Goal: Information Seeking & Learning: Learn about a topic

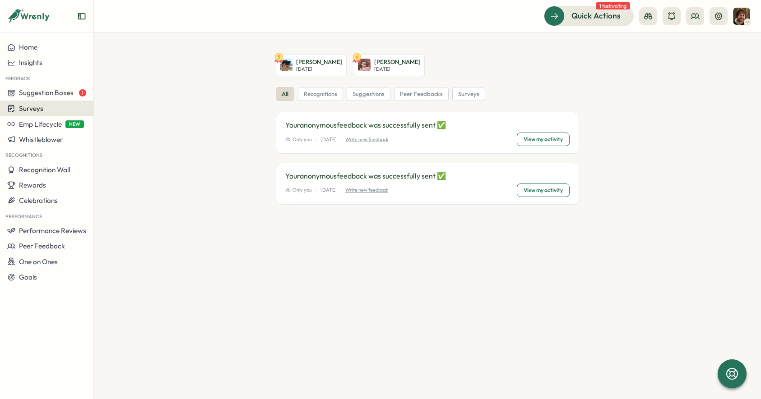
click at [30, 104] on span "Surveys" at bounding box center [31, 108] width 24 height 9
click at [105, 96] on div "Insights" at bounding box center [129, 92] width 67 height 10
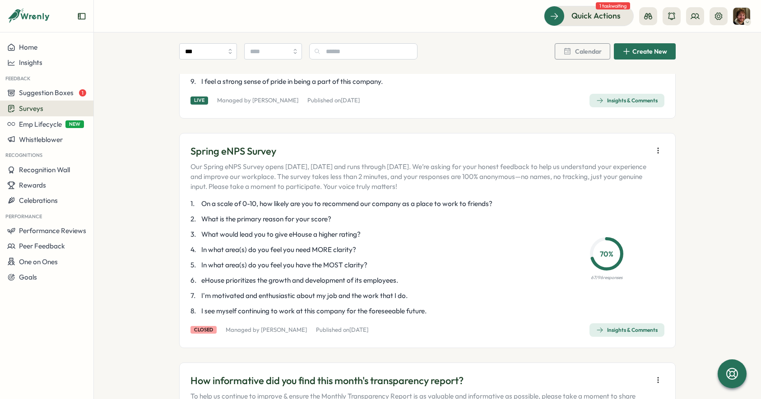
scroll to position [449, 0]
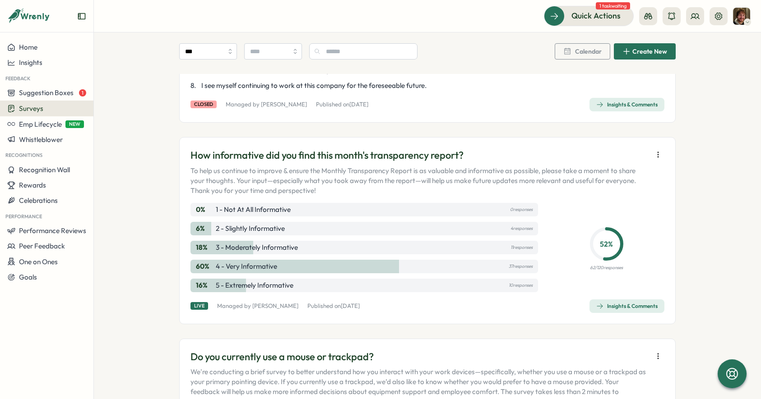
click at [596, 306] on icon "button" at bounding box center [599, 306] width 7 height 7
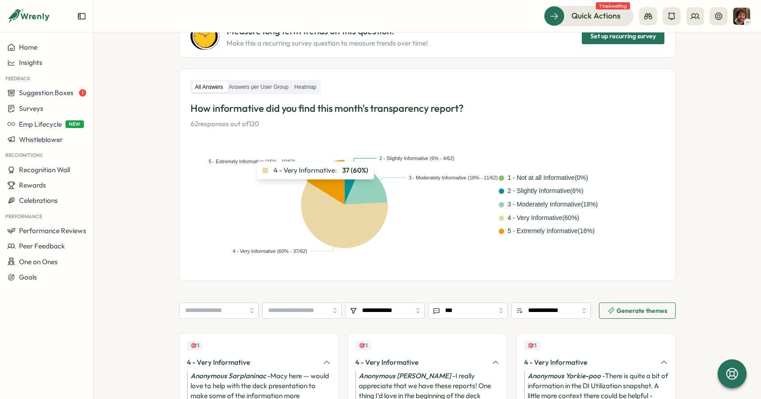
scroll to position [158, 0]
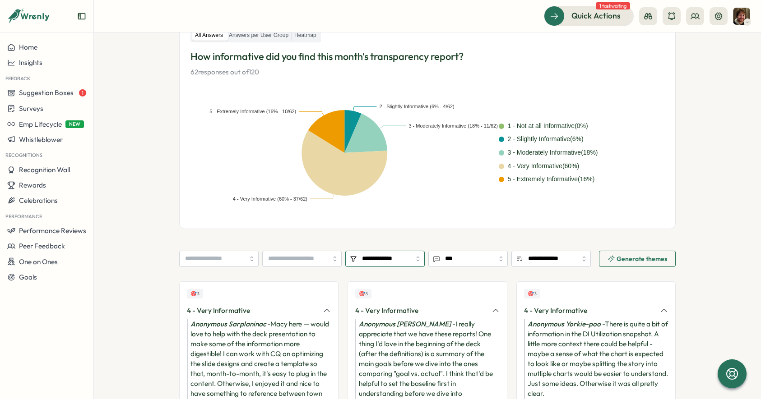
click at [378, 265] on input "**********" at bounding box center [384, 259] width 79 height 16
click at [114, 274] on section "**********" at bounding box center [427, 215] width 667 height 367
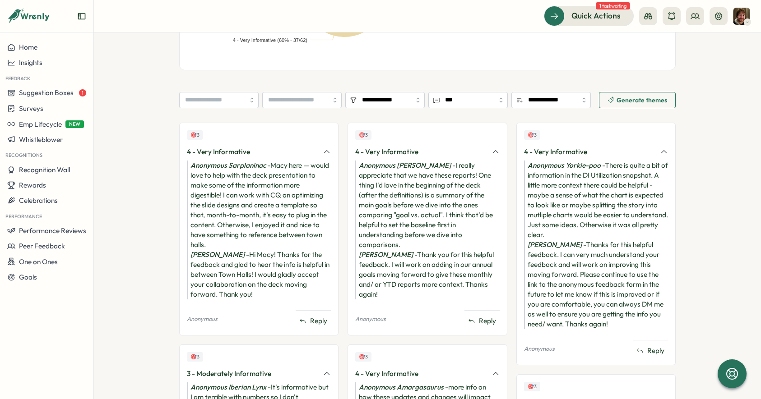
scroll to position [0, 0]
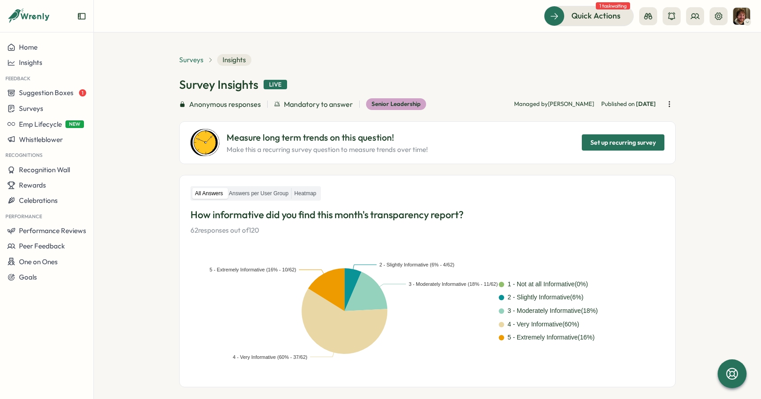
click at [179, 57] on span "Surveys" at bounding box center [191, 60] width 24 height 10
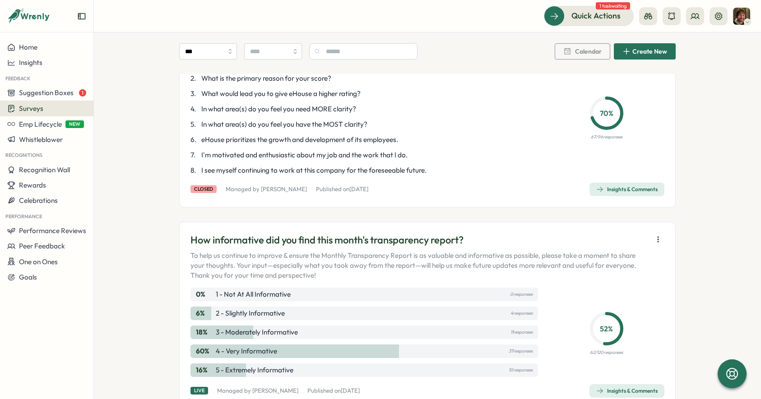
scroll to position [365, 0]
click at [47, 107] on div "Surveys" at bounding box center [46, 108] width 79 height 9
click at [53, 109] on div "Surveys" at bounding box center [46, 108] width 79 height 9
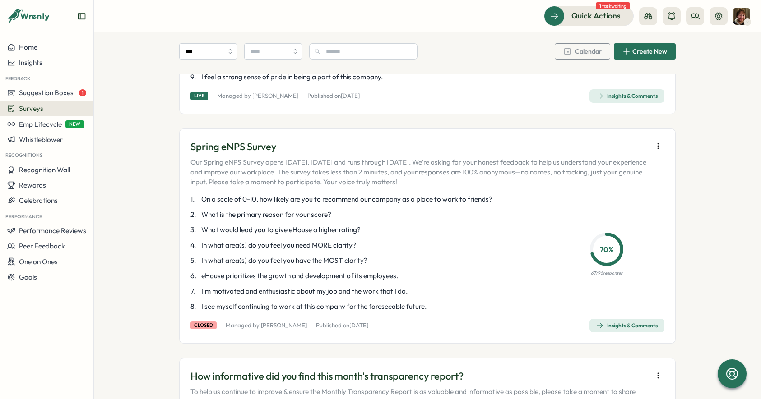
scroll to position [0, 0]
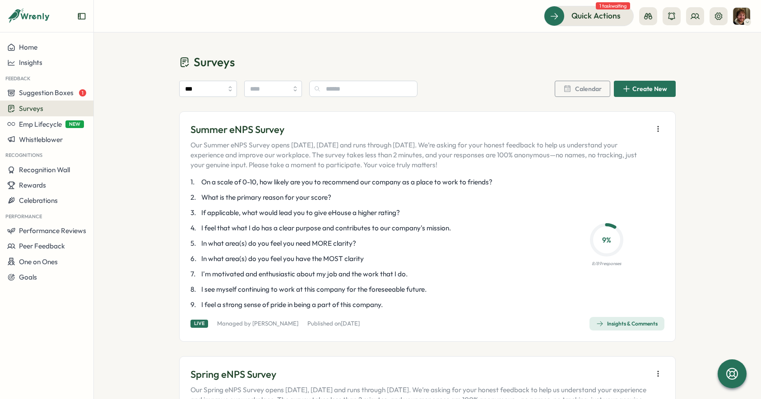
click at [46, 107] on div "Surveys" at bounding box center [46, 108] width 79 height 9
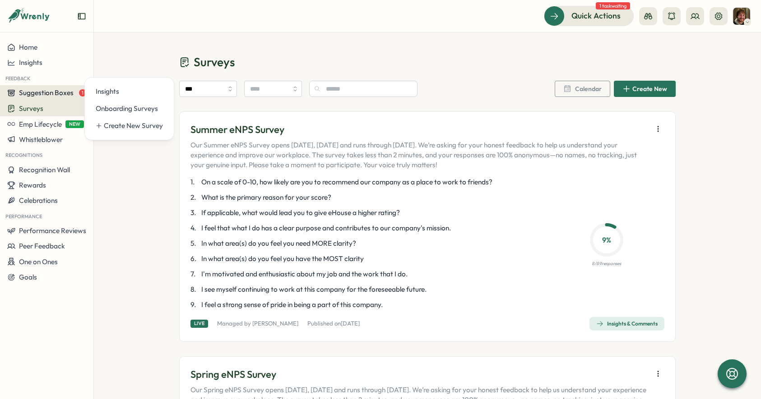
click at [35, 90] on span "Suggestion Boxes" at bounding box center [46, 92] width 55 height 9
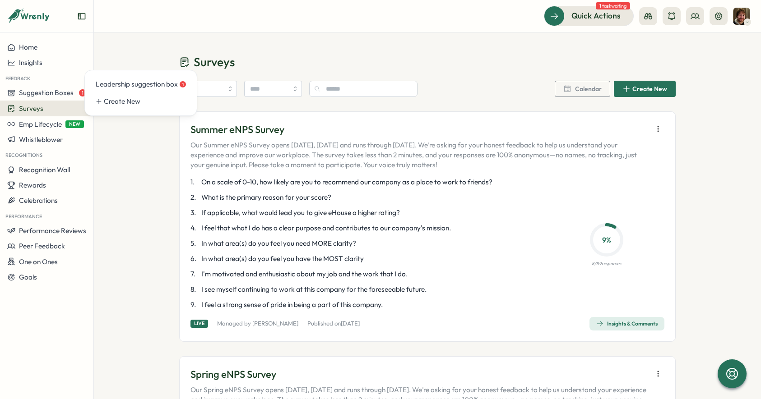
click at [33, 102] on button "Surveys" at bounding box center [46, 109] width 93 height 16
click at [115, 97] on div "Insights" at bounding box center [129, 91] width 74 height 17
click at [48, 109] on div "Surveys" at bounding box center [46, 108] width 79 height 9
